Goal: Transaction & Acquisition: Purchase product/service

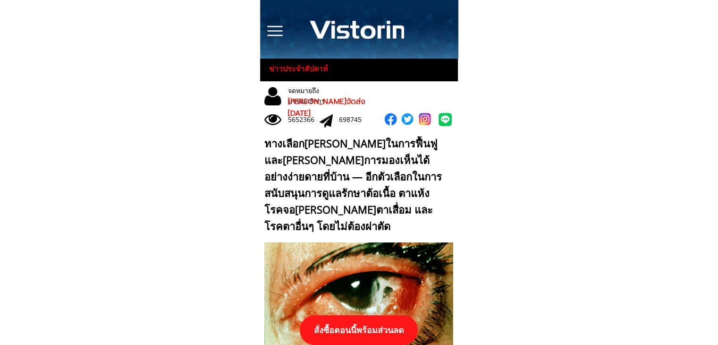
click at [347, 331] on p "สั่งซื้อตอนนี้พร้อมส่วนลด" at bounding box center [359, 330] width 118 height 30
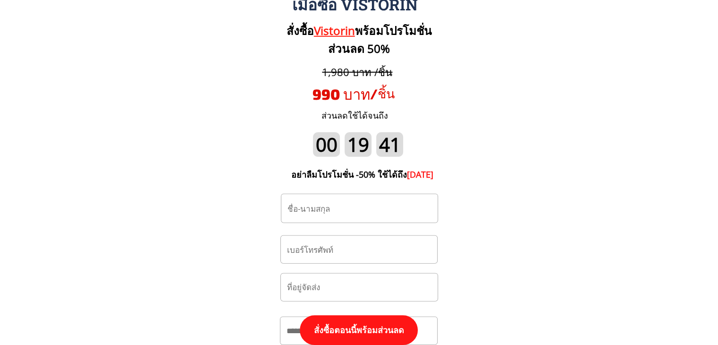
scroll to position [9853, 0]
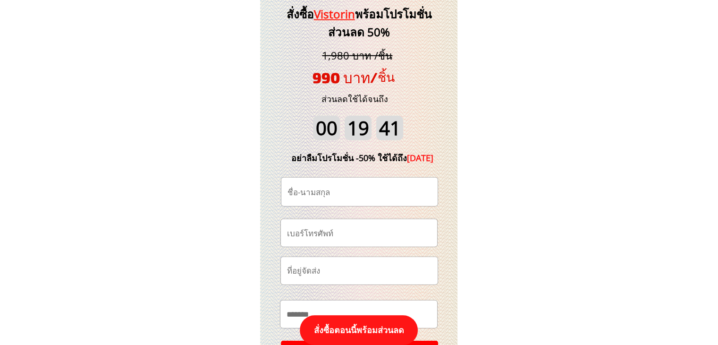
click at [344, 195] on input "text" at bounding box center [359, 192] width 149 height 28
paste input "[PERSON_NAME]"
type input "[PERSON_NAME]"
click at [341, 230] on input "tel" at bounding box center [359, 232] width 149 height 27
paste input "0819917541"
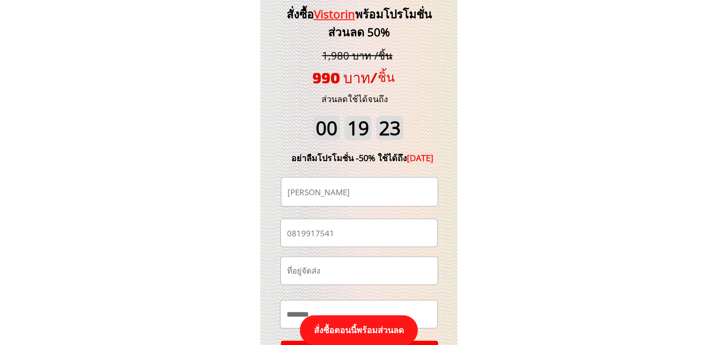
type input "0819917541"
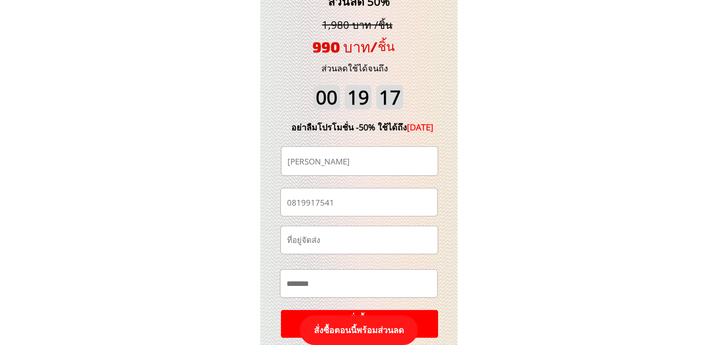
scroll to position [9900, 0]
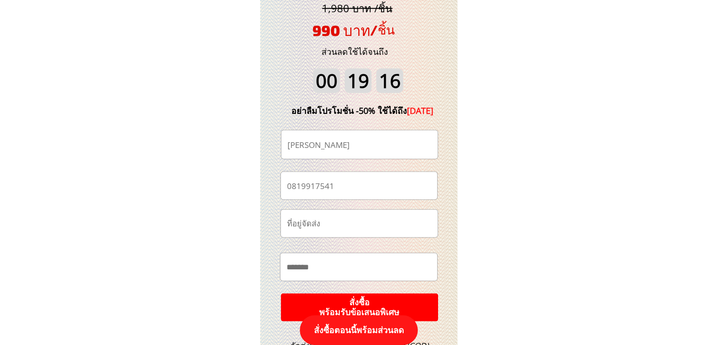
click at [365, 220] on input "text" at bounding box center [359, 223] width 149 height 27
paste input "55 หมู่ 1 วัด[PERSON_NAME] ต.เกาะเรียน อ.เมืองอยุธยา 13000"
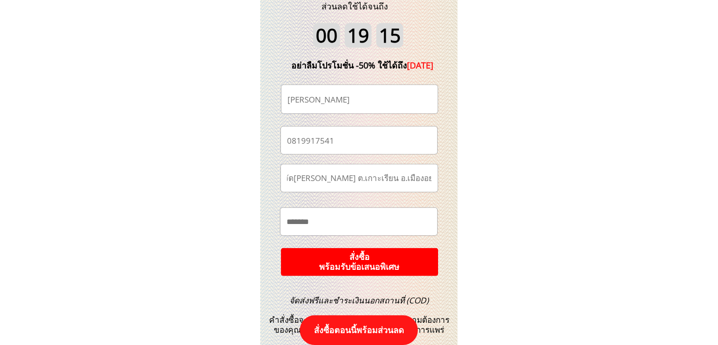
scroll to position [9995, 0]
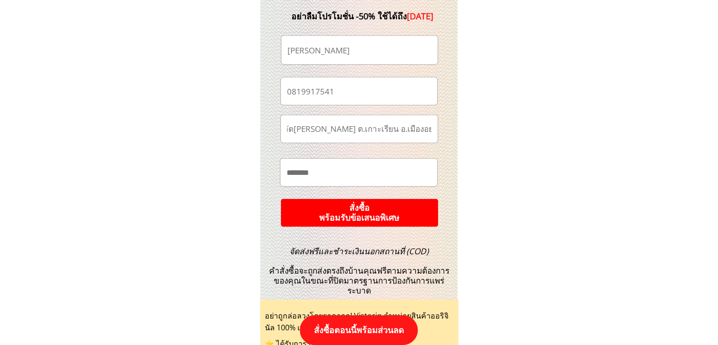
type input "55 หมู่ 1 วัด[PERSON_NAME] ต.เกาะเรียน อ.เมืองอยุธยา 13000"
click at [376, 213] on p "สั่งซื้อ พร้อมรับข้อเสนอพิเศษ" at bounding box center [359, 212] width 158 height 28
